Goal: Check status: Check status

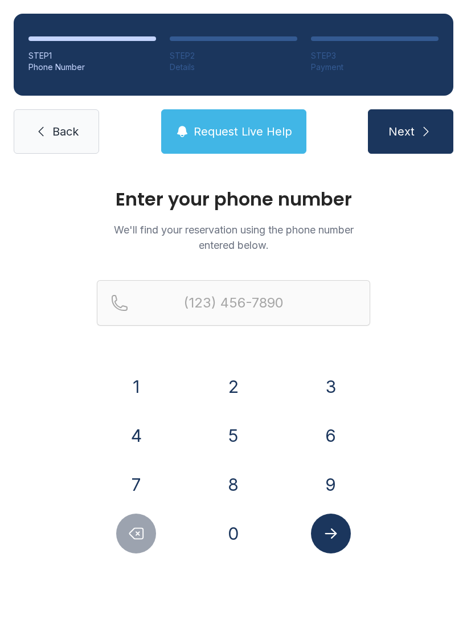
click at [331, 488] on button "9" at bounding box center [331, 484] width 40 height 40
click at [135, 393] on button "1" at bounding box center [136, 386] width 40 height 40
click at [220, 378] on button "2" at bounding box center [233, 386] width 40 height 40
click at [242, 426] on button "5" at bounding box center [233, 435] width 40 height 40
click at [133, 381] on button "1" at bounding box center [136, 386] width 40 height 40
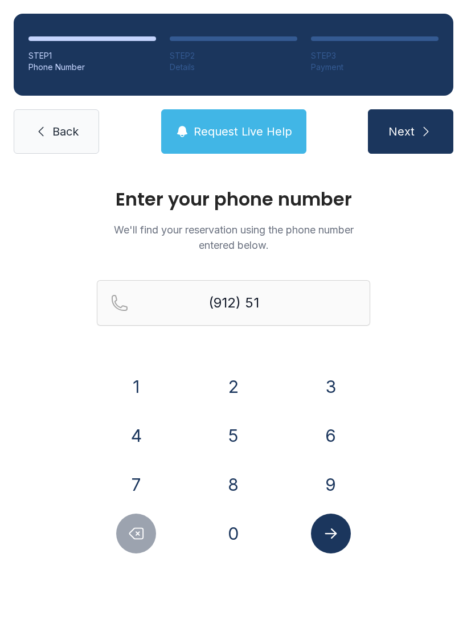
click at [230, 416] on button "5" at bounding box center [233, 435] width 40 height 40
click at [237, 532] on button "0" at bounding box center [233, 533] width 40 height 40
click at [237, 531] on button "0" at bounding box center [233, 533] width 40 height 40
click at [319, 398] on button "3" at bounding box center [331, 386] width 40 height 40
click at [242, 441] on button "5" at bounding box center [233, 435] width 40 height 40
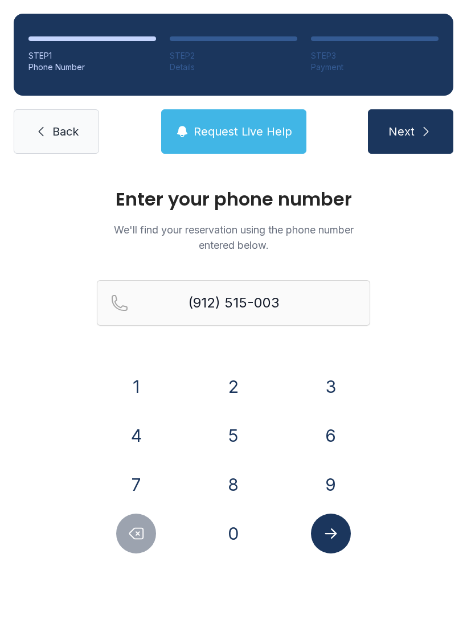
type input "[PHONE_NUMBER]"
click at [337, 535] on icon "Submit lookup form" at bounding box center [330, 533] width 17 height 17
click at [308, 643] on main "Enter your phone number We'll find your reservation using the phone number ente…" at bounding box center [233, 405] width 467 height 476
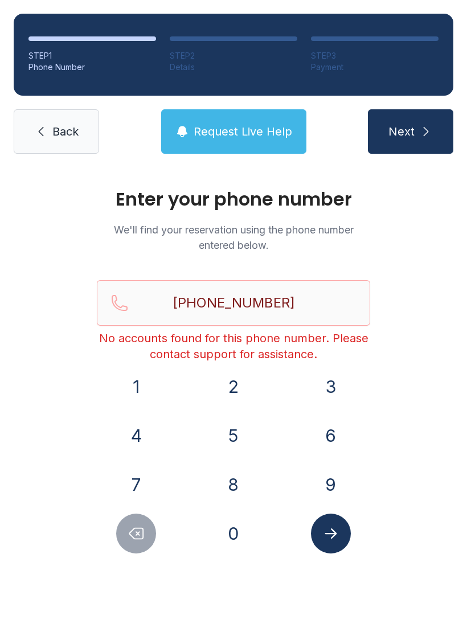
click at [73, 145] on link "Back" at bounding box center [56, 131] width 85 height 44
